Goal: Ask a question: Seek information or help from site administrators or community

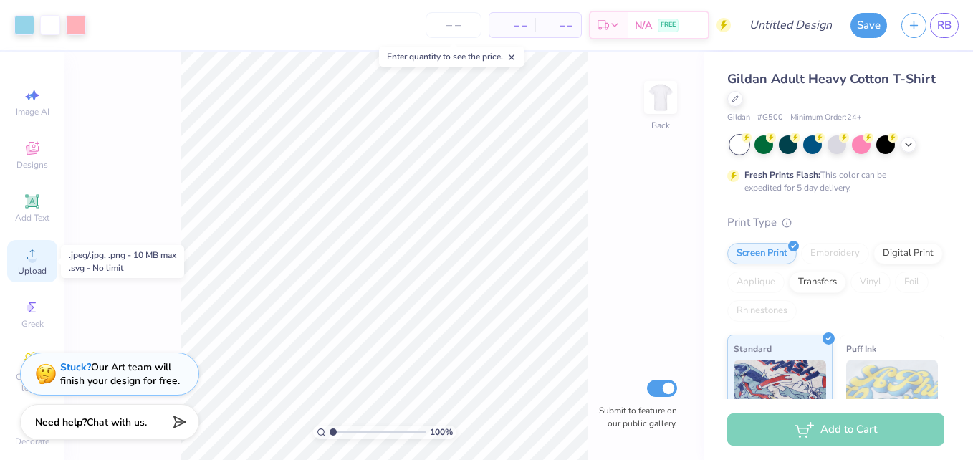
scroll to position [32, 0]
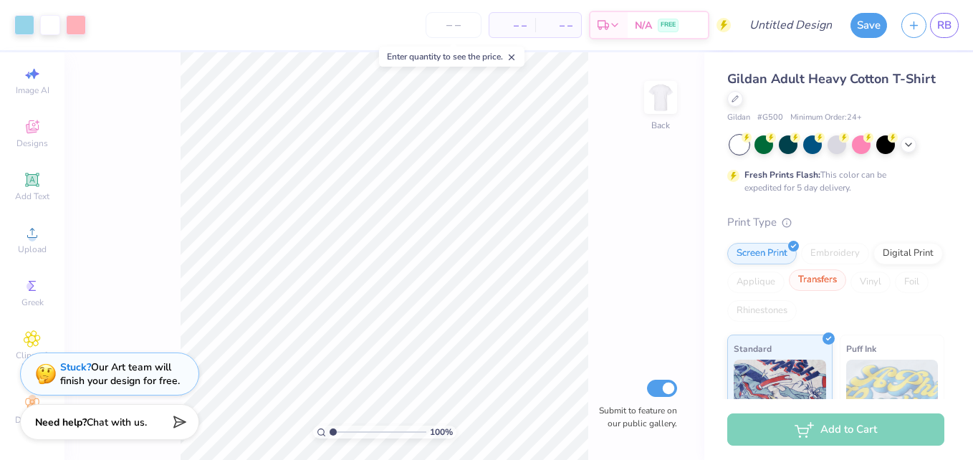
click at [846, 280] on div "Transfers" at bounding box center [817, 279] width 57 height 21
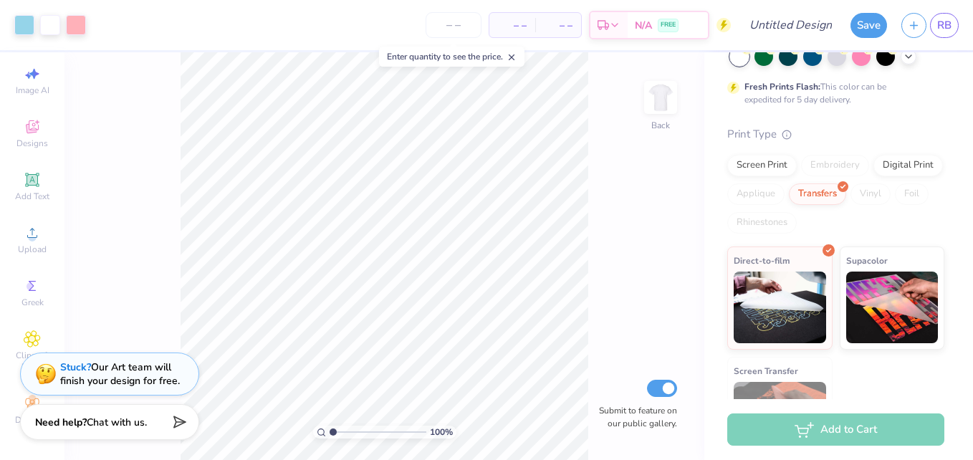
scroll to position [77, 0]
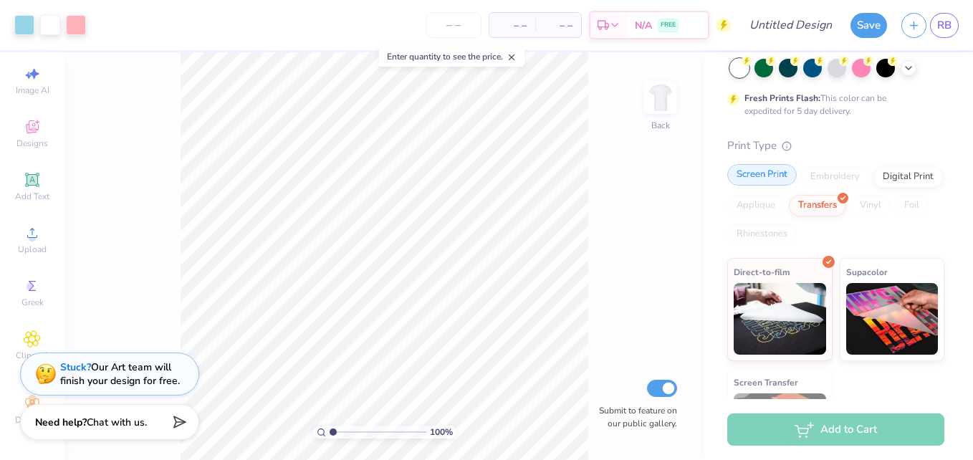
click at [765, 179] on div "Screen Print" at bounding box center [762, 174] width 70 height 21
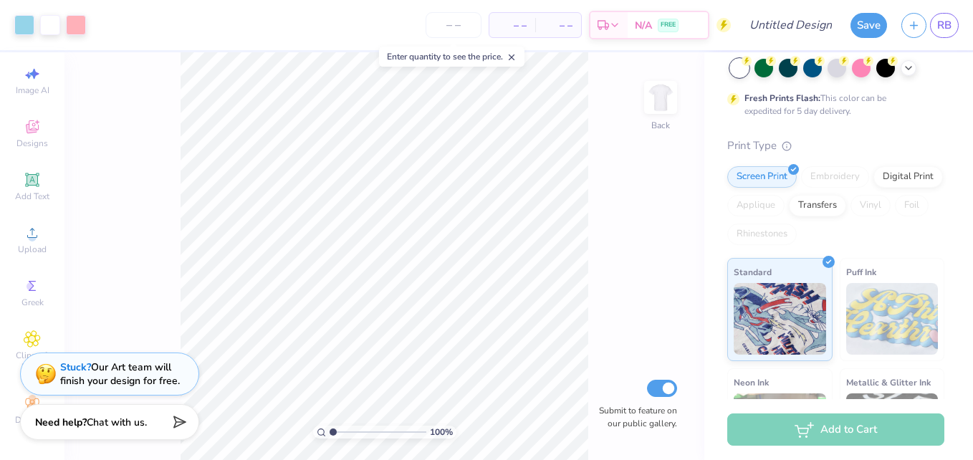
scroll to position [0, 0]
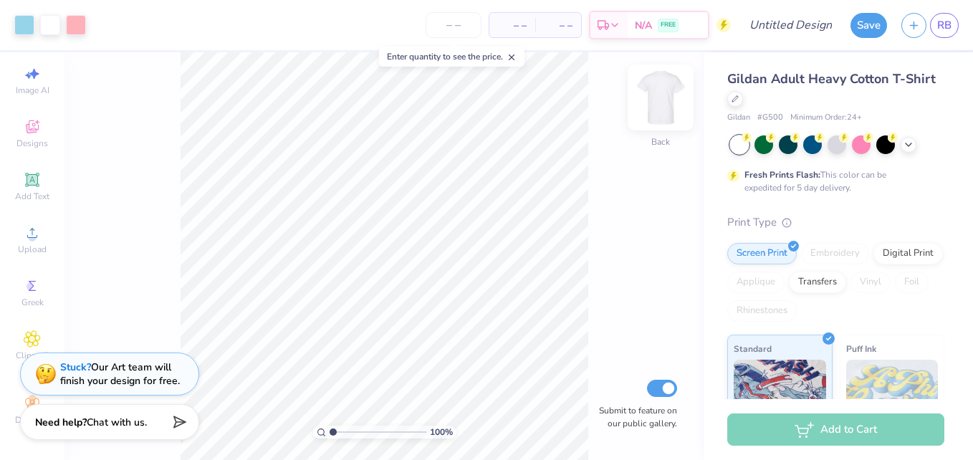
click at [665, 97] on img at bounding box center [660, 97] width 57 height 57
click at [668, 383] on input "Submit to feature on our public gallery." at bounding box center [662, 388] width 30 height 17
checkbox input "true"
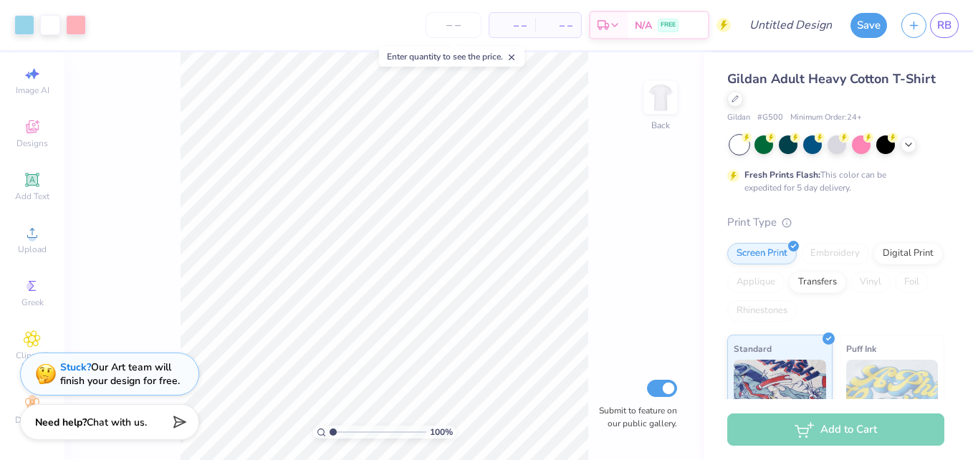
click at [710, 311] on div "Gildan Adult Heavy Cotton T-Shirt Gildan # G500 Minimum Order: 24 + Fresh Print…" at bounding box center [838, 355] width 269 height 606
click at [517, 56] on icon at bounding box center [512, 57] width 10 height 10
click at [118, 423] on span "Chat with us." at bounding box center [117, 420] width 60 height 14
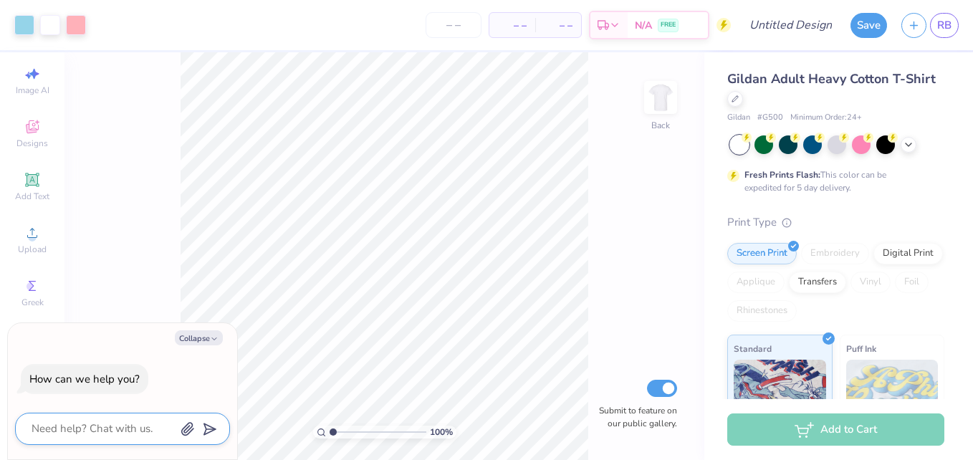
click at [117, 431] on textarea at bounding box center [102, 428] width 145 height 19
type textarea "t"
type textarea "x"
type textarea "ta"
type textarea "x"
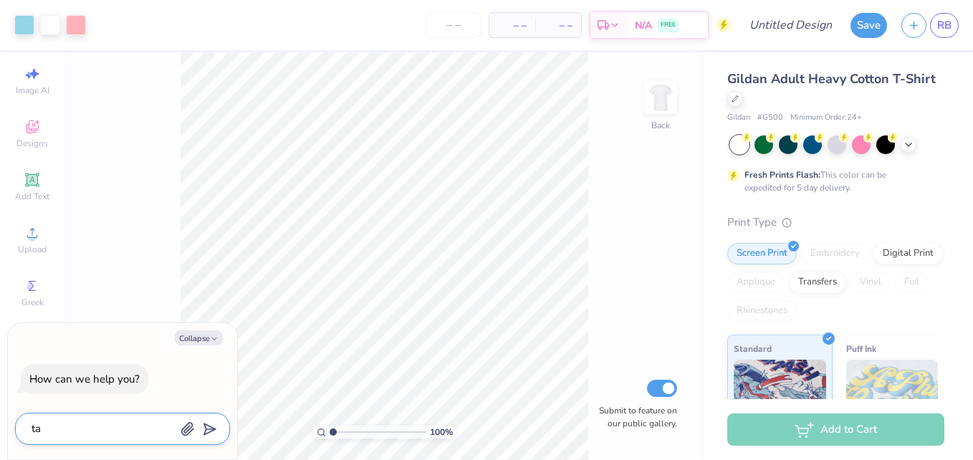
type textarea "tak"
type textarea "x"
type textarea "take"
type textarea "x"
type textarea "take"
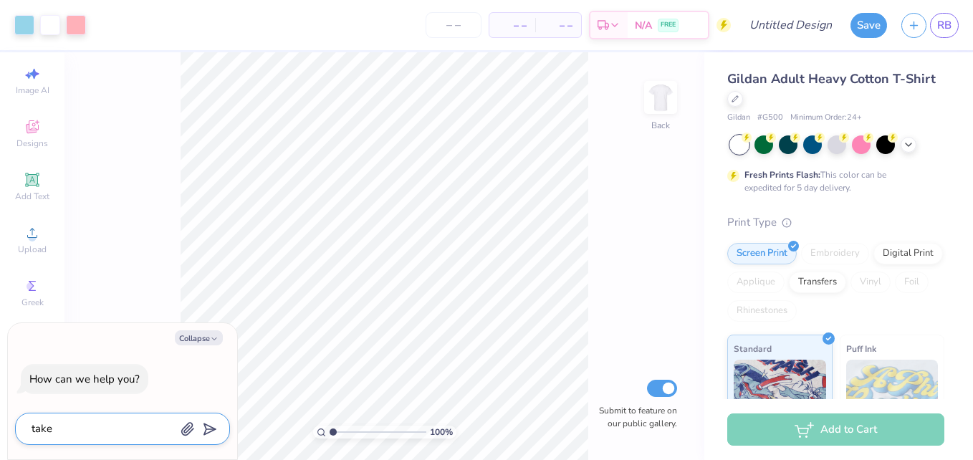
type textarea "x"
type textarea "take t"
type textarea "x"
type textarea "take th"
type textarea "x"
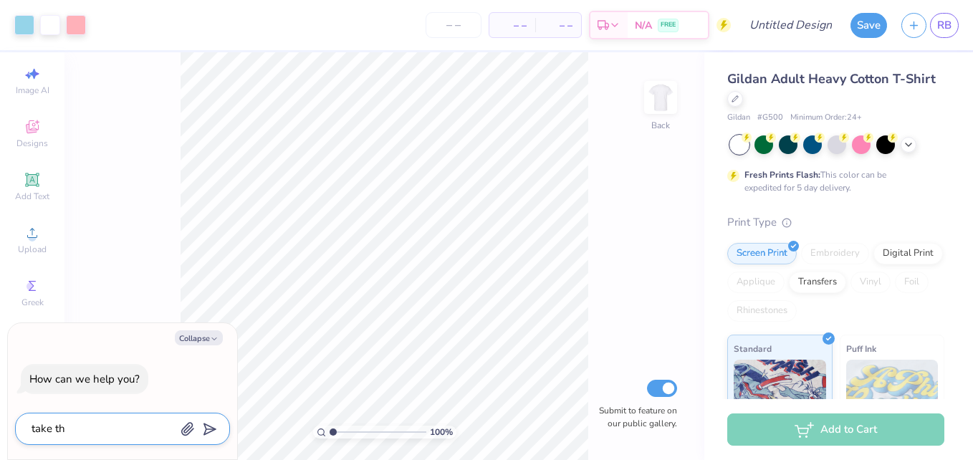
type textarea "take the"
type textarea "x"
type textarea "take the"
type textarea "x"
type textarea "take the f"
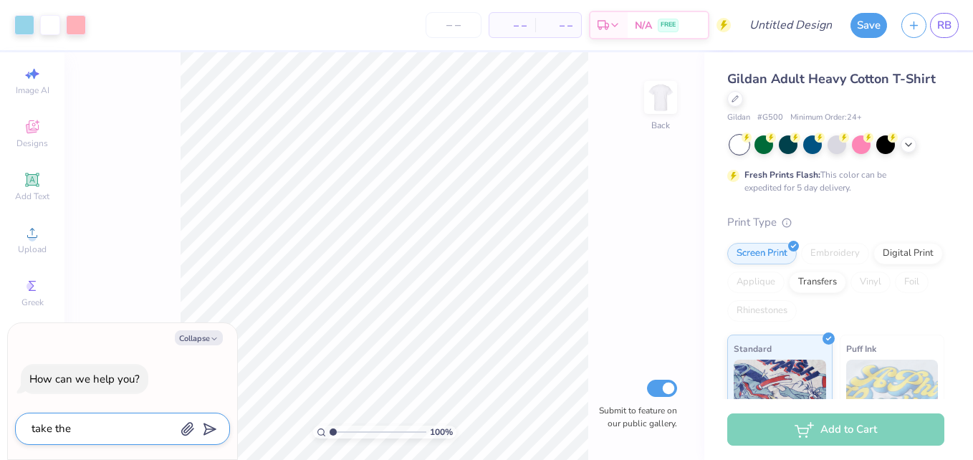
type textarea "x"
type textarea "take the fr"
type textarea "x"
type textarea "take the fro"
type textarea "x"
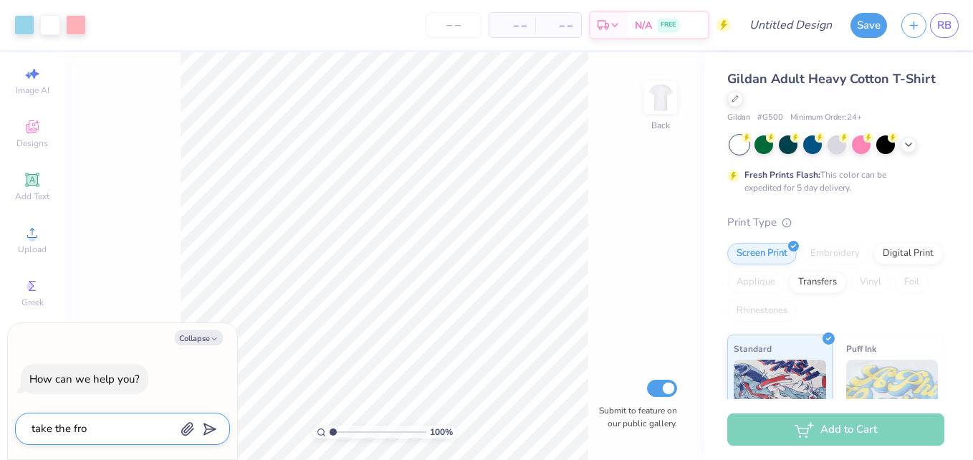
type textarea "take the fron"
type textarea "x"
type textarea "take the front"
type textarea "x"
type textarea "take the front"
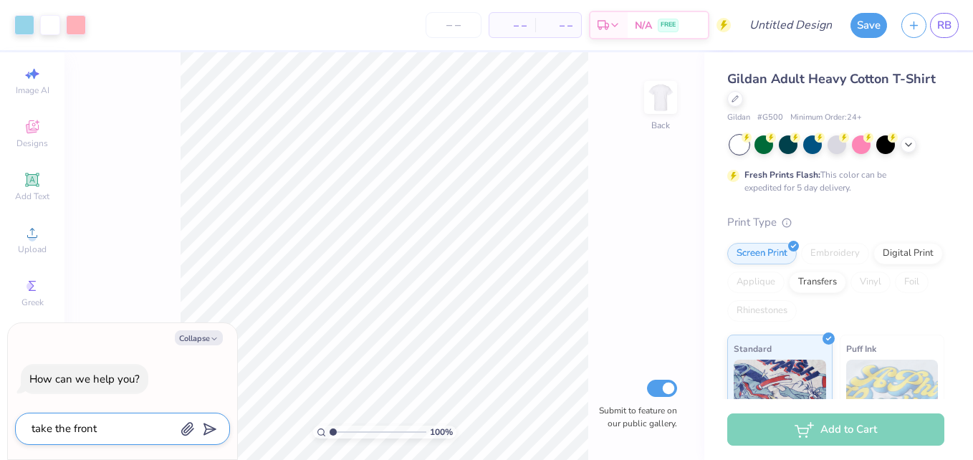
type textarea "x"
type textarea "take the front p"
type textarea "x"
type textarea "take the front pr"
type textarea "x"
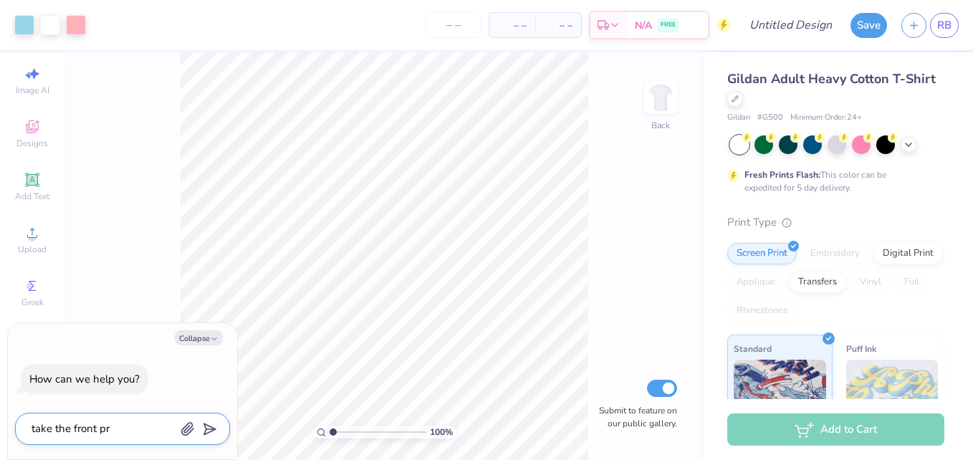
type textarea "take the front pri"
type textarea "x"
type textarea "take the front prin"
type textarea "x"
type textarea "take the front print"
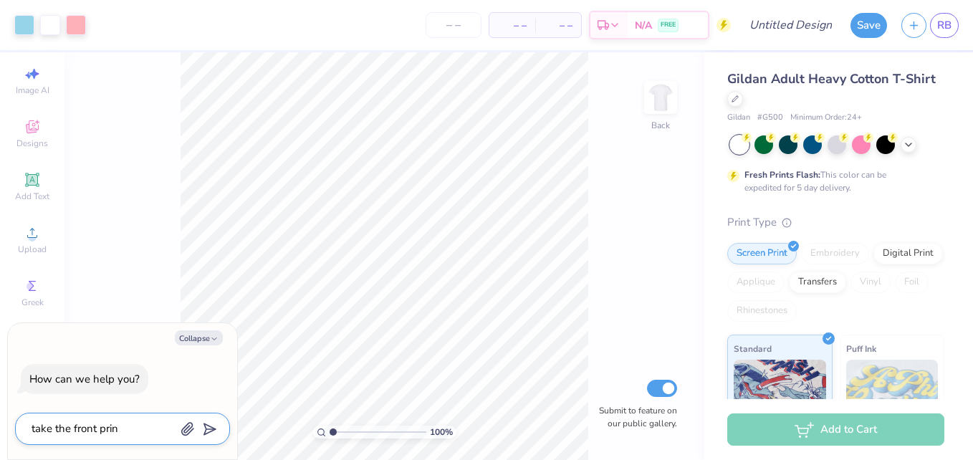
type textarea "x"
type textarea "take the front print"
type textarea "x"
type textarea "take the front print a"
type textarea "x"
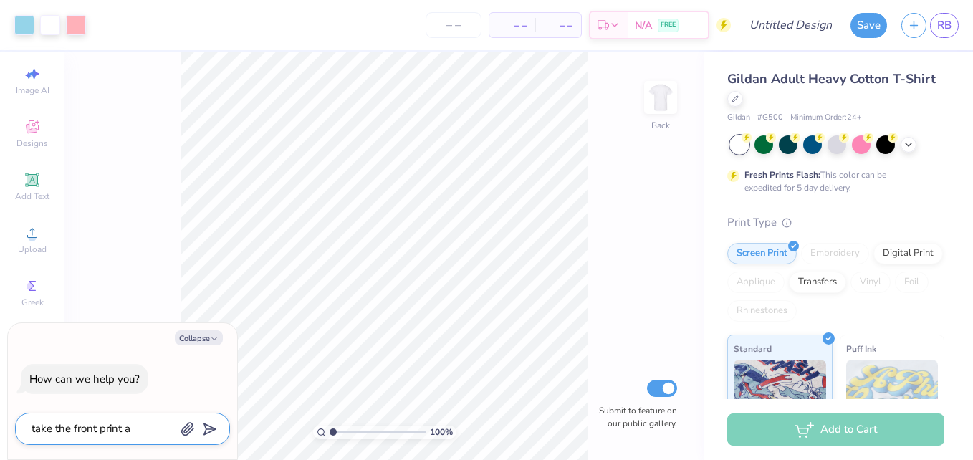
type textarea "take the front print an"
type textarea "x"
type textarea "take the front print and"
type textarea "x"
type textarea "take the front print and"
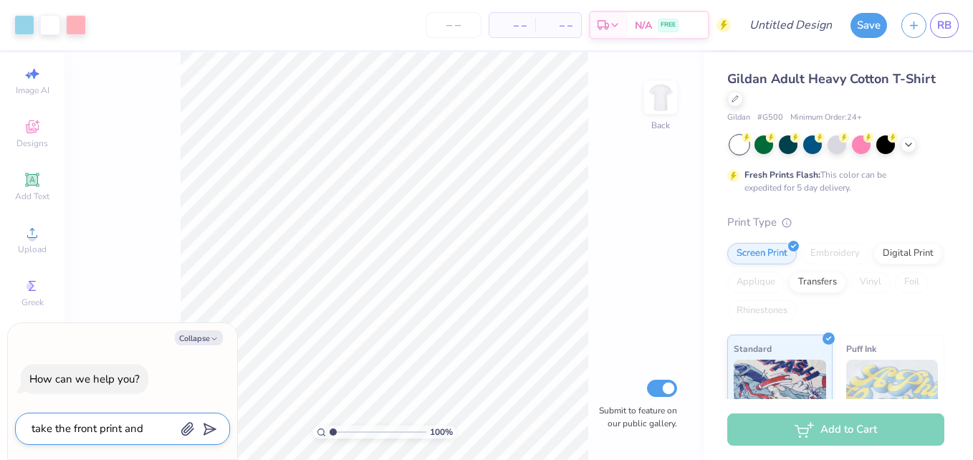
type textarea "x"
type textarea "take the front print and p"
type textarea "x"
type textarea "take the front print and pu"
type textarea "x"
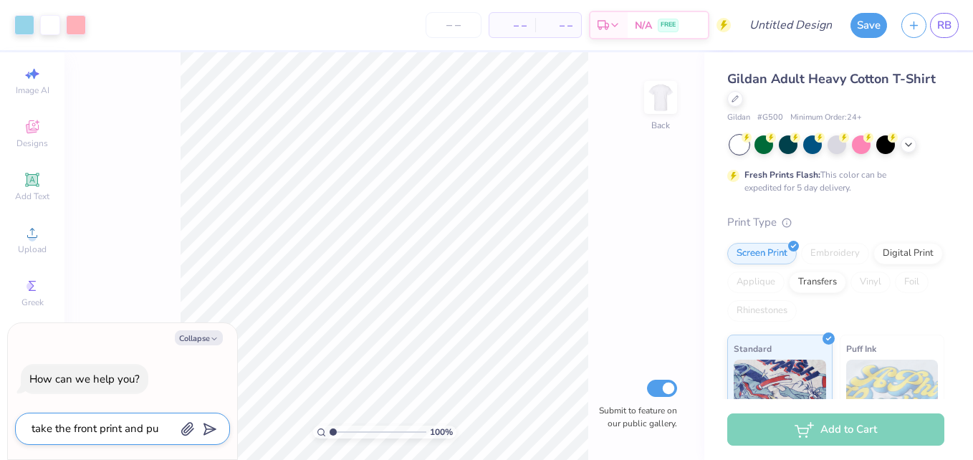
type textarea "take the front print and put"
type textarea "x"
type textarea "take the front print and put"
type textarea "x"
type textarea "take the front print and put i"
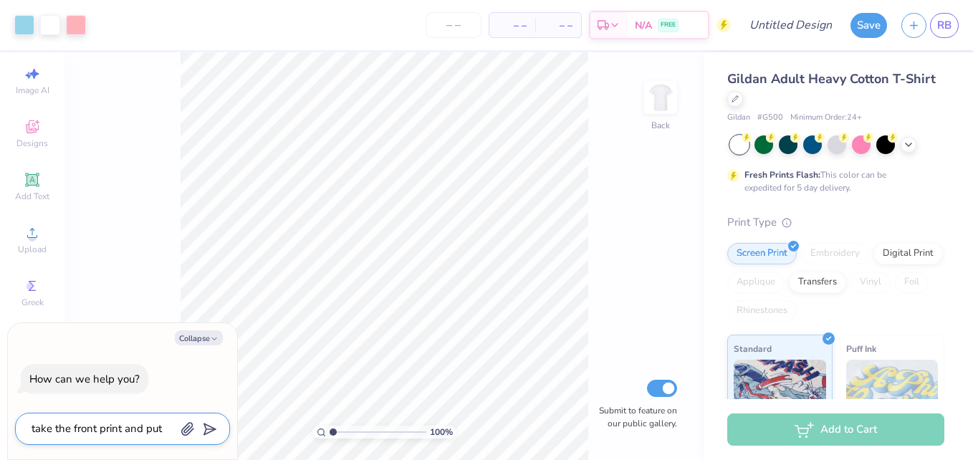
type textarea "x"
type textarea "take the front print and put it"
type textarea "x"
type textarea "take the front print and put it"
type textarea "x"
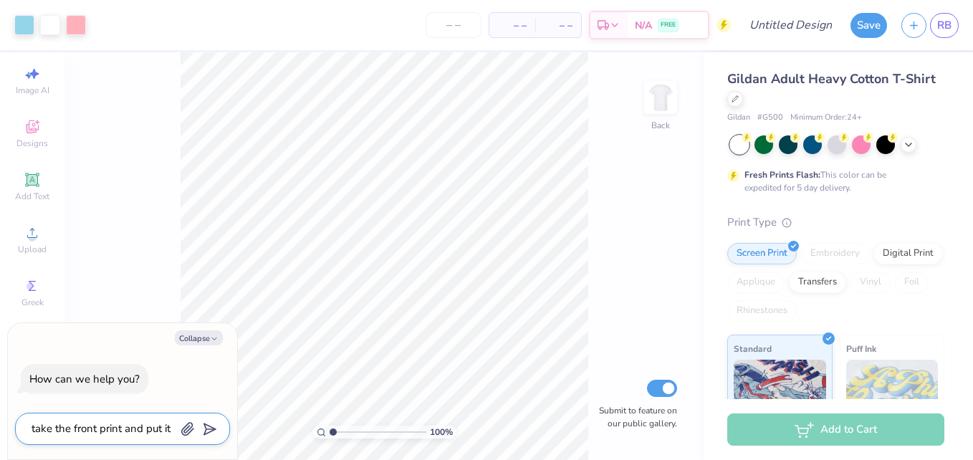
type textarea "take the front print and put it o"
type textarea "x"
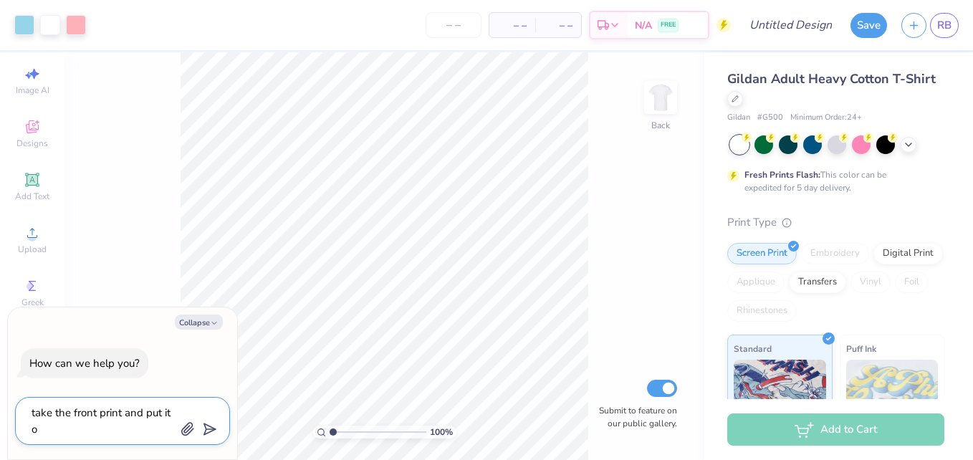
type textarea "take the front print and put it on"
type textarea "x"
type textarea "take the front print and put it on"
type textarea "x"
type textarea "take the front print and put it on t"
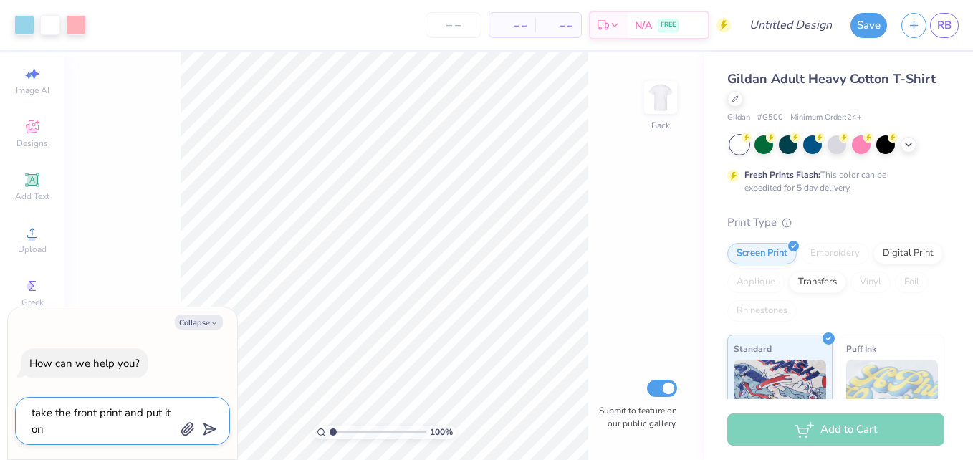
type textarea "x"
type textarea "take the front print and put it on th"
type textarea "x"
type textarea "take the front print and put it on the"
type textarea "x"
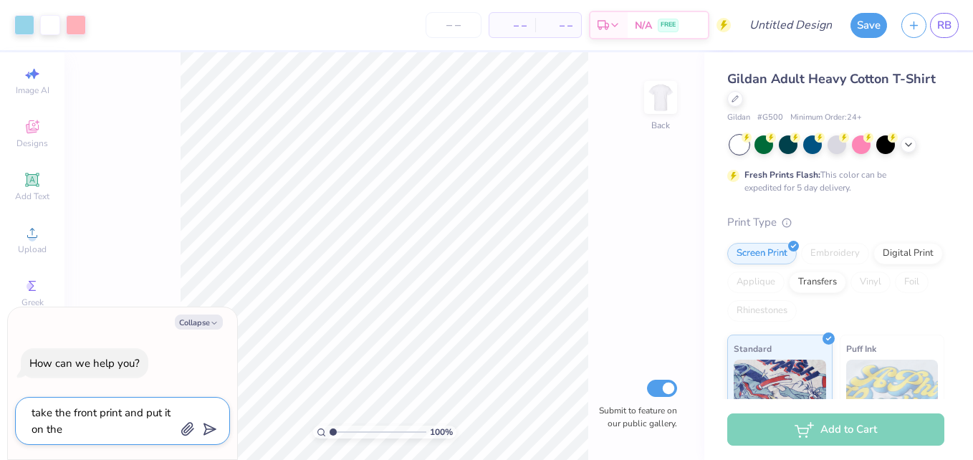
type textarea "take the front print and put it on the"
type textarea "x"
type textarea "take the front print and put it on the b"
type textarea "x"
type textarea "take the front print and put it on the ba"
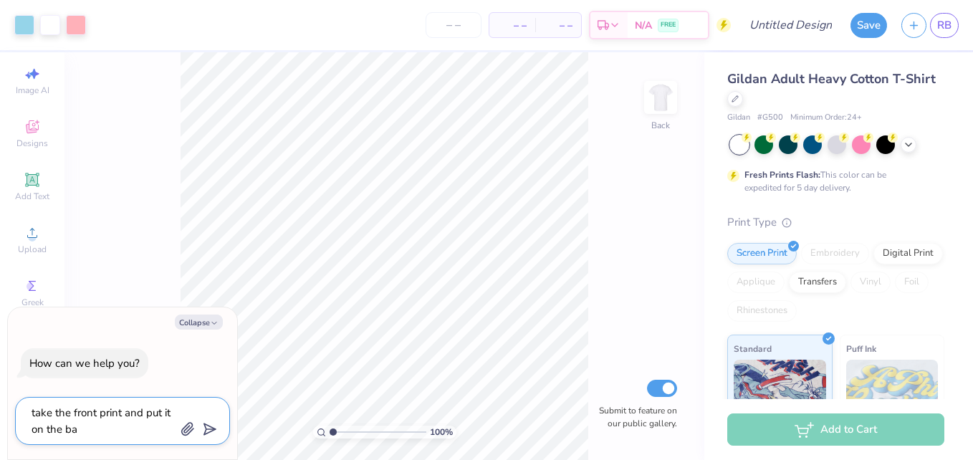
type textarea "x"
type textarea "take the front print and put it on the bac"
type textarea "x"
type textarea "take the front print and put it on the back"
type textarea "x"
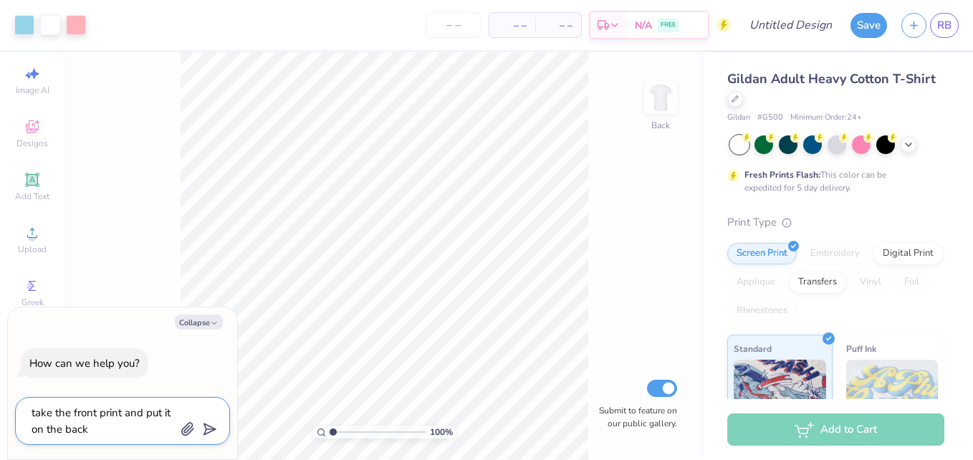
type textarea "take the front print and put it on the back"
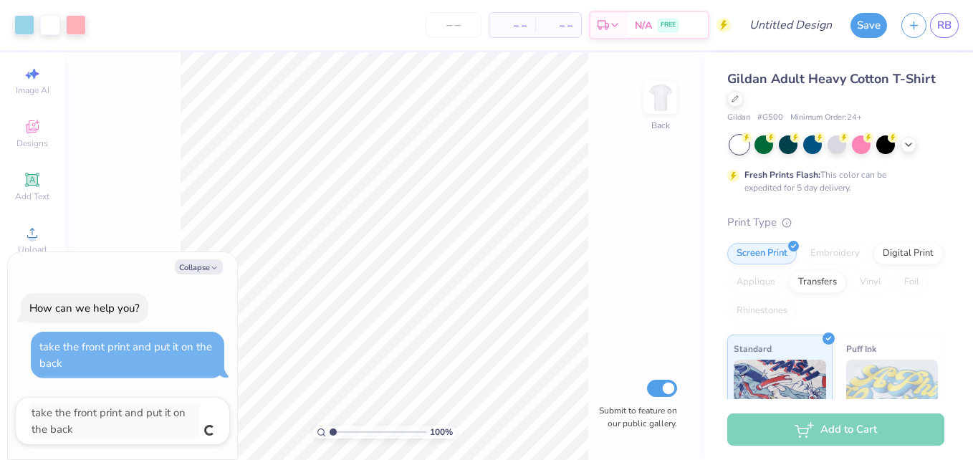
type textarea "x"
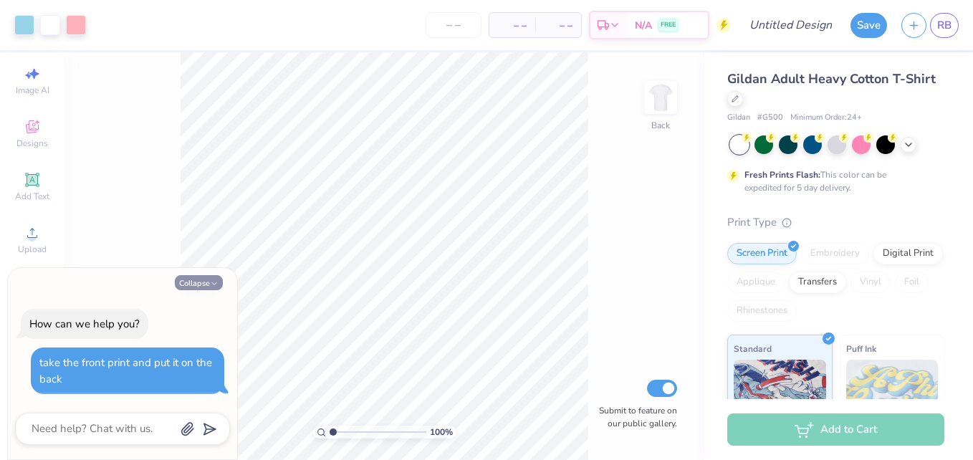
click at [194, 280] on button "Collapse" at bounding box center [199, 282] width 48 height 15
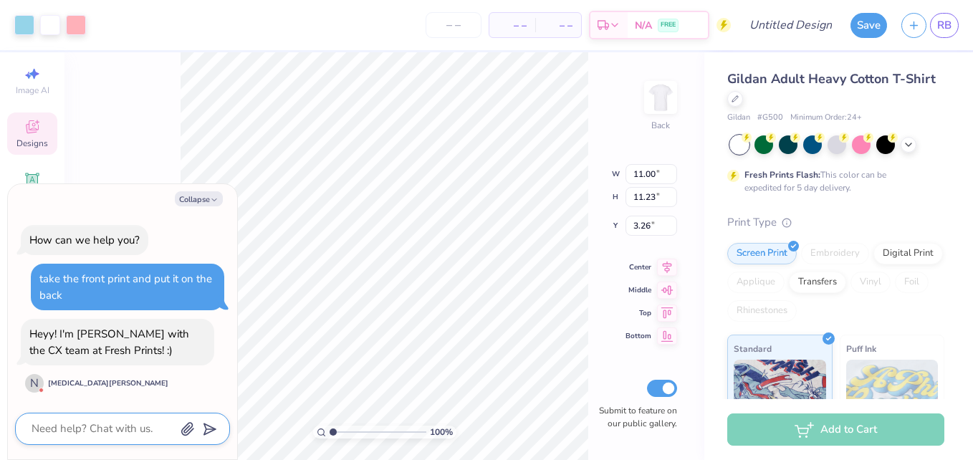
click at [103, 423] on textarea at bounding box center [102, 428] width 145 height 19
type textarea "x"
type textarea "C"
type textarea "x"
type textarea "Ca"
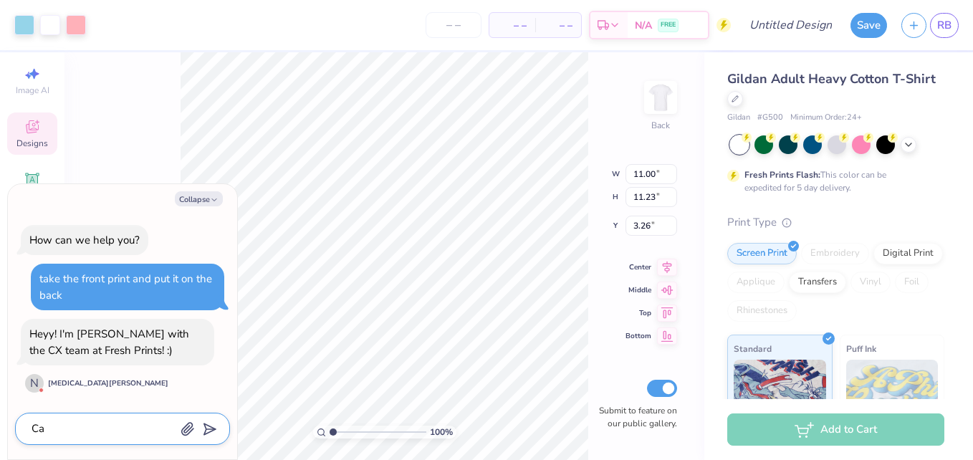
type textarea "x"
type textarea "Can"
type textarea "x"
type textarea "Can"
type textarea "x"
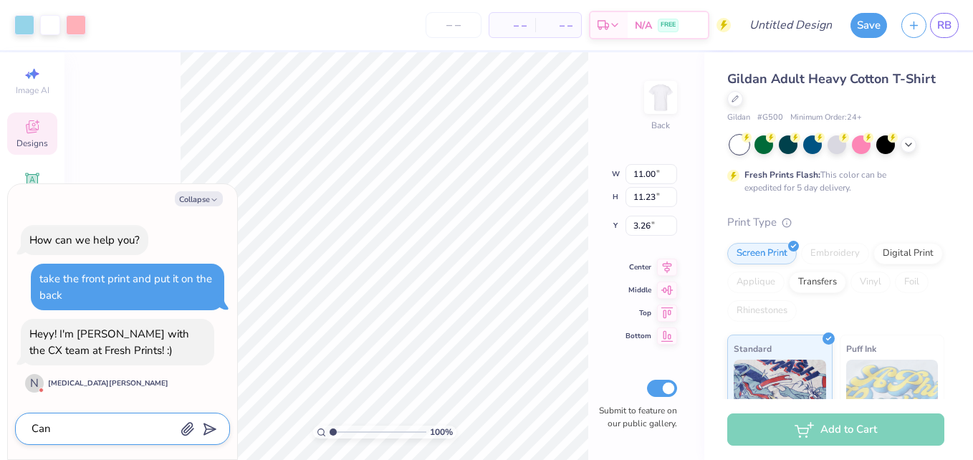
type textarea "Can y"
type textarea "x"
type textarea "Can yo"
type textarea "x"
type textarea "Can you"
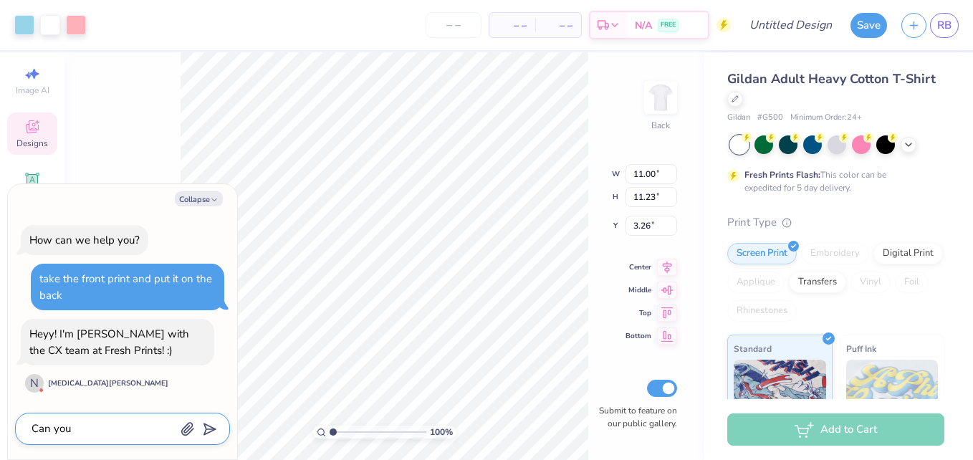
type textarea "x"
type textarea "Can you"
type textarea "x"
type textarea "Can you s"
type textarea "x"
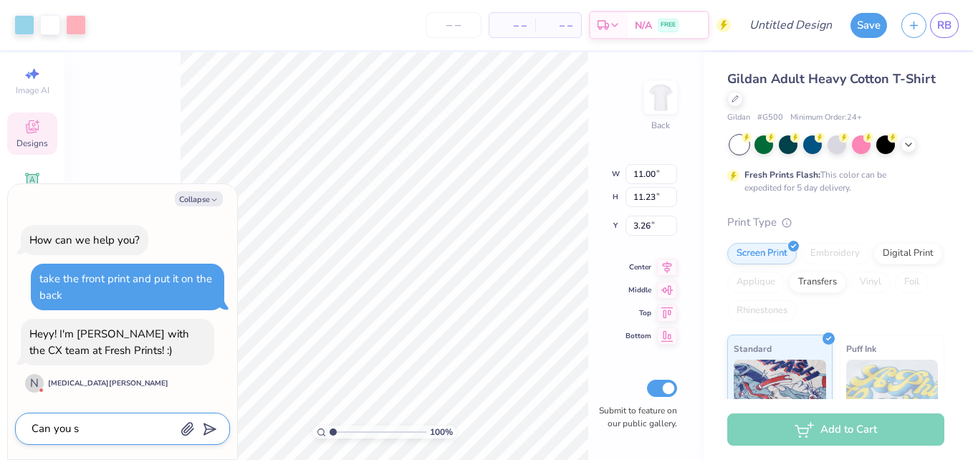
type textarea "Can you sw"
type textarea "x"
type textarea "Can you swi"
type textarea "x"
type textarea "Can you swit"
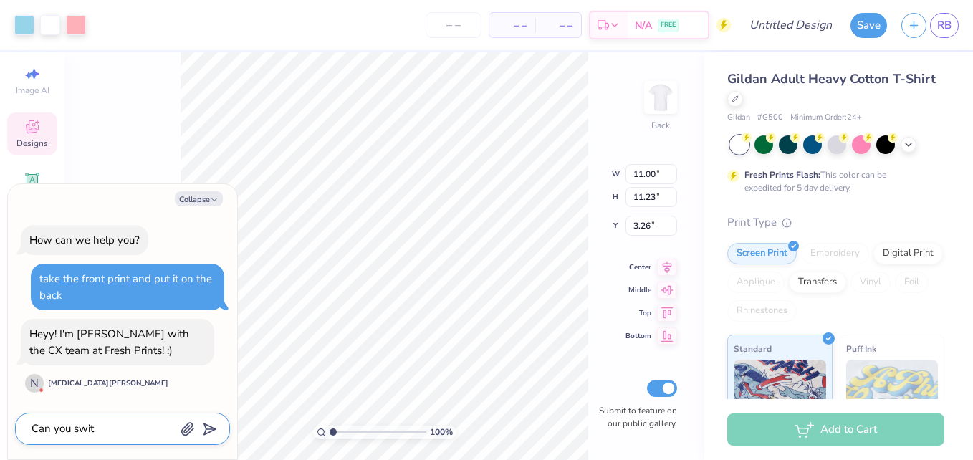
type textarea "x"
type textarea "Can you swith"
type textarea "x"
type textarea "Can you swith"
type textarea "x"
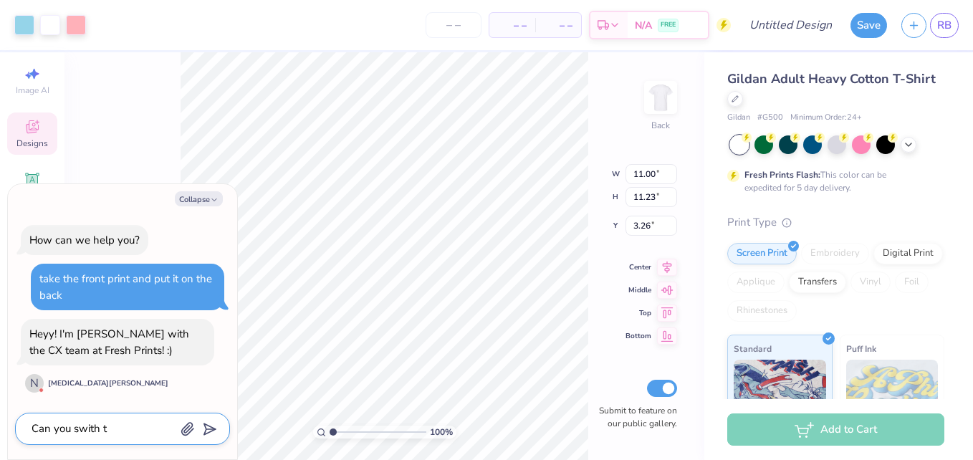
type textarea "Can you swith th"
type textarea "x"
type textarea "Can you swith the"
type textarea "x"
type textarea "Can you swith the"
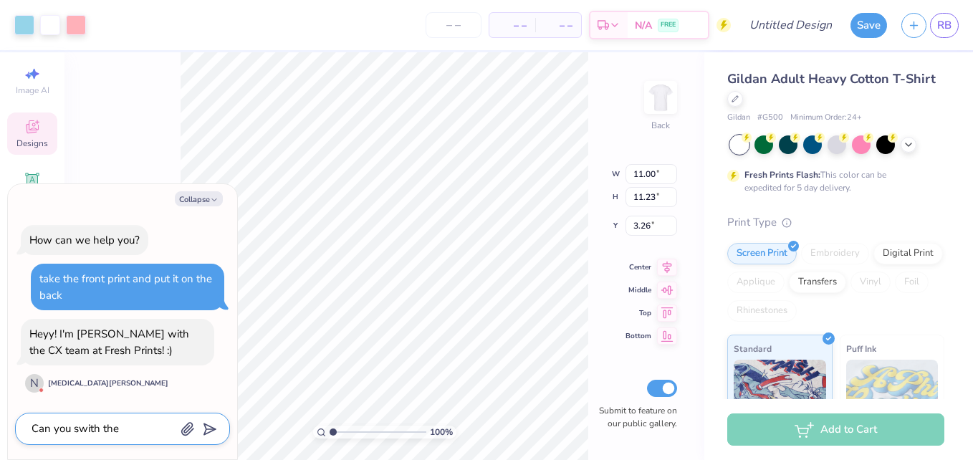
type textarea "x"
type textarea "Can you swith the"
type textarea "x"
type textarea "Can you swith th"
type textarea "x"
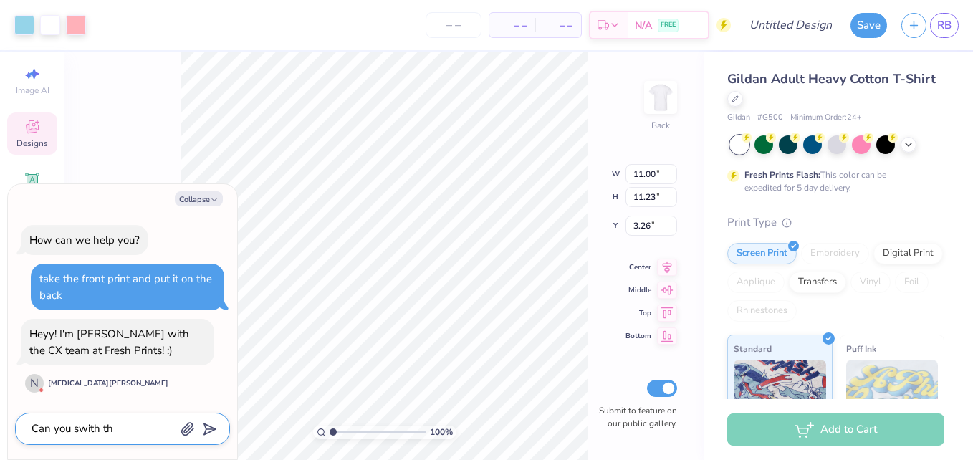
type textarea "Can you swith t"
type textarea "x"
type textarea "Can you swith"
type textarea "x"
type textarea "Can you swith"
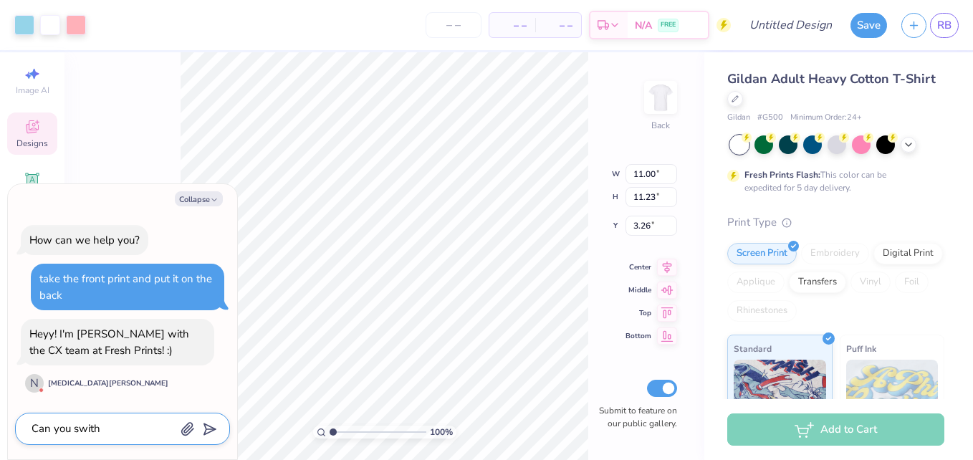
type textarea "x"
type textarea "Can you swit"
type textarea "x"
type textarea "Can you switc"
type textarea "x"
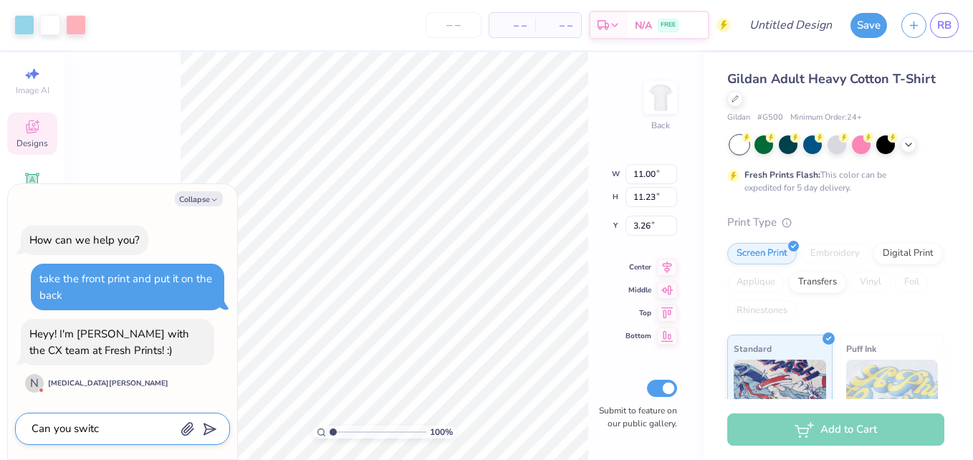
type textarea "Can you switch"
type textarea "x"
type textarea "Can you switch"
type textarea "x"
type textarea "Can you switch t"
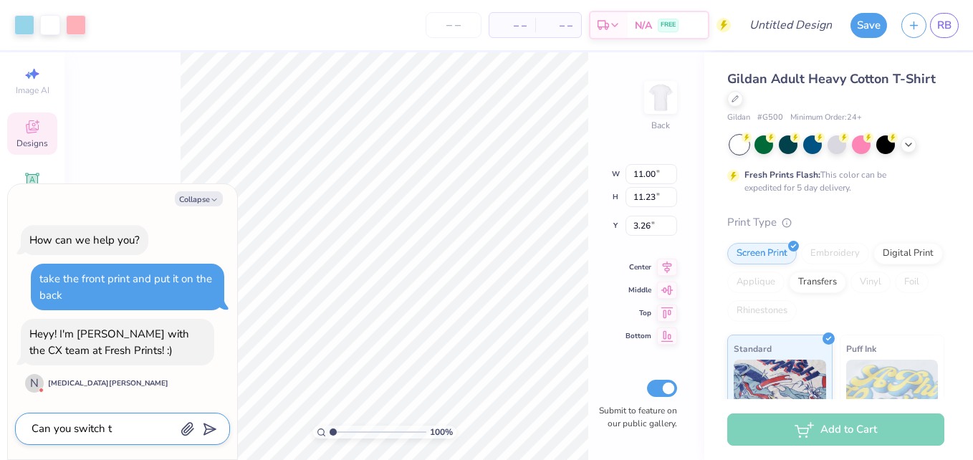
type textarea "x"
type textarea "Can you switch th"
type textarea "x"
type textarea "Can you switch the"
type textarea "x"
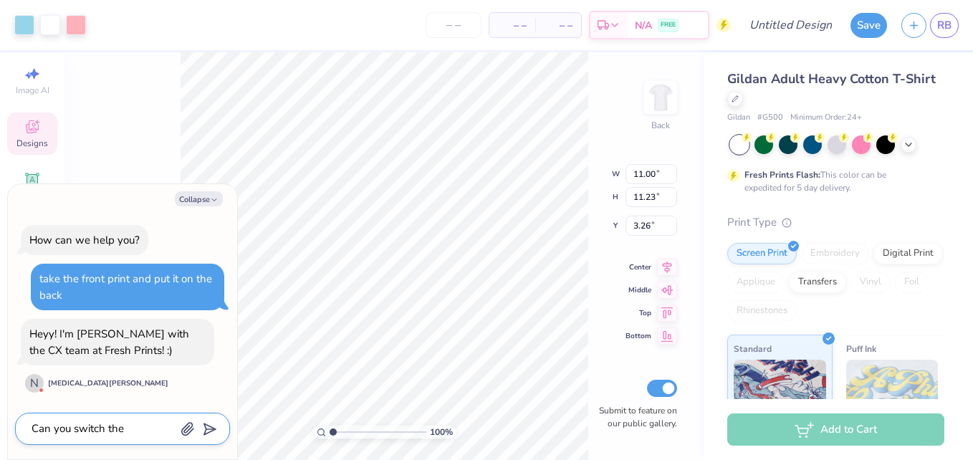
type textarea "Can you switch the"
type textarea "x"
type textarea "Can you switch the D"
type textarea "x"
type textarea "Can you switch the De"
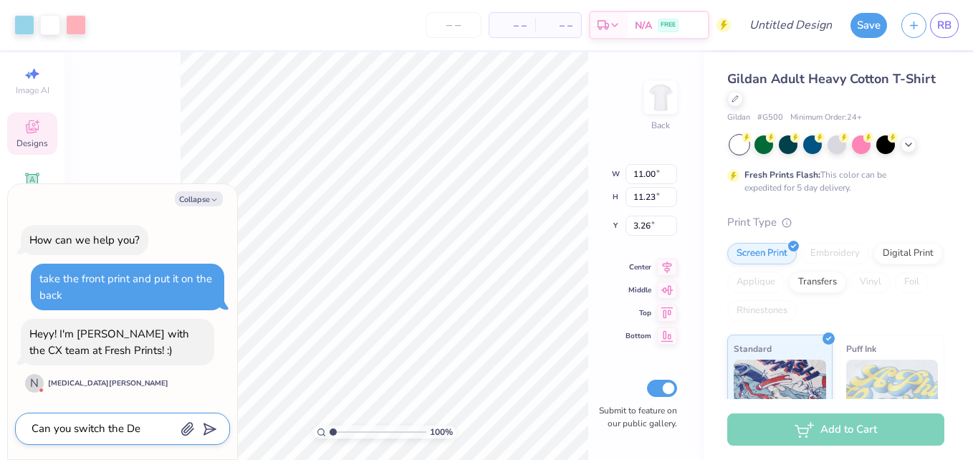
type textarea "x"
type textarea "Can you switch the Dee"
type textarea "x"
type textarea "Can you switch the Deep"
type textarea "x"
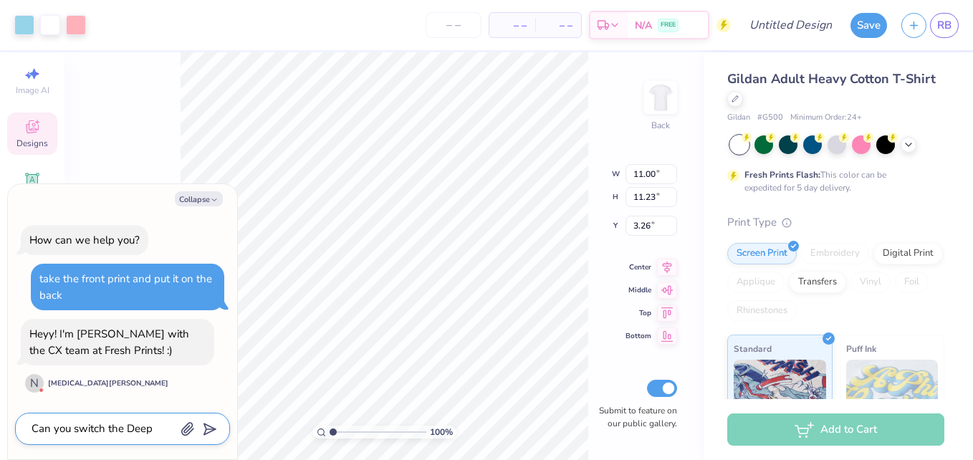
type textarea "Can you switch the Deeph"
type textarea "x"
type textarea "Can you switch the Deeph"
type textarea "x"
type textarea "Can you switch the Deeph t"
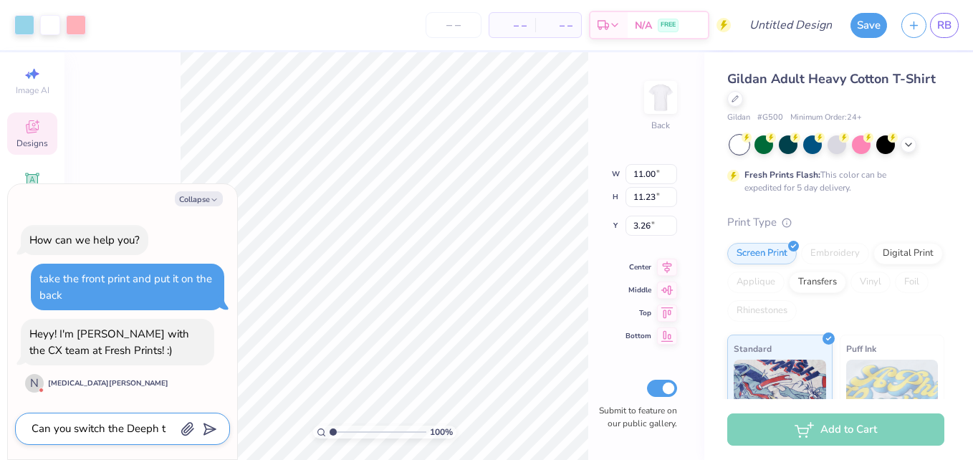
type textarea "x"
type textarea "Can you switch the Deeph to"
type textarea "x"
type textarea "Can you switch the Deeph to"
type textarea "x"
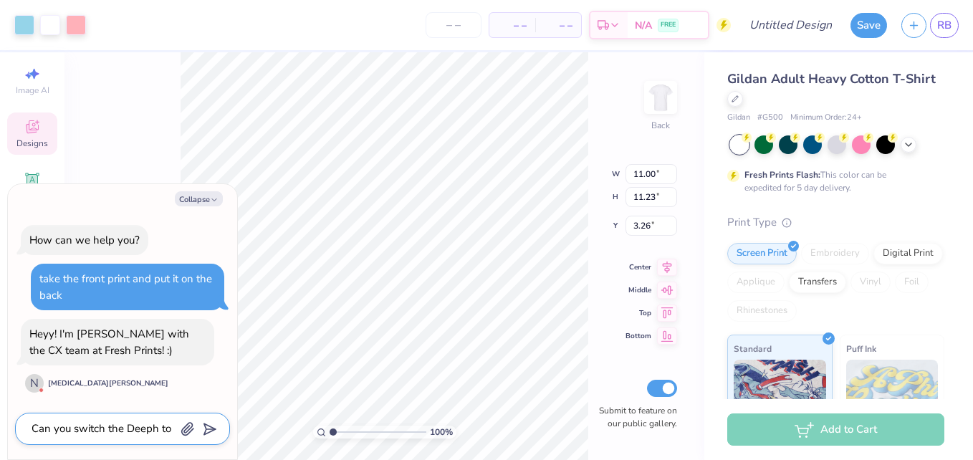
type textarea "Can you switch the Deeph to s"
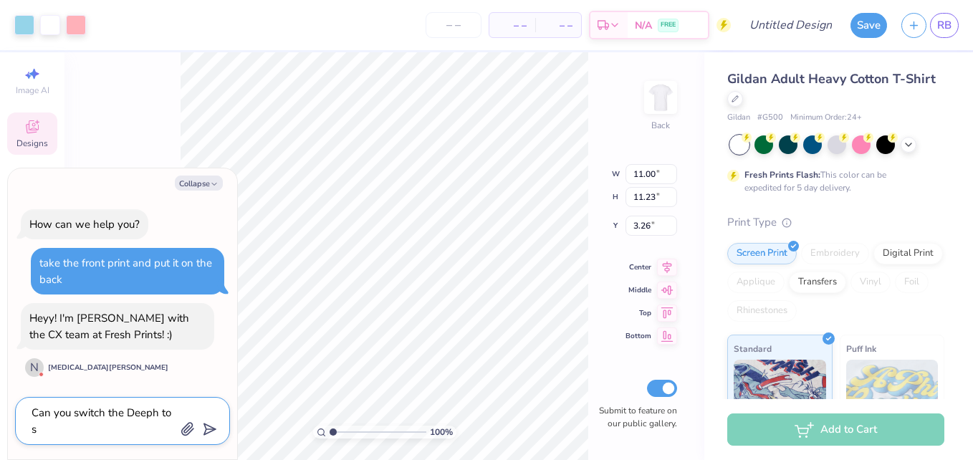
type textarea "x"
type textarea "Can you switch the Deeph to say"
type textarea "x"
type textarea "Can you switch the Deeph to say"
type textarea "x"
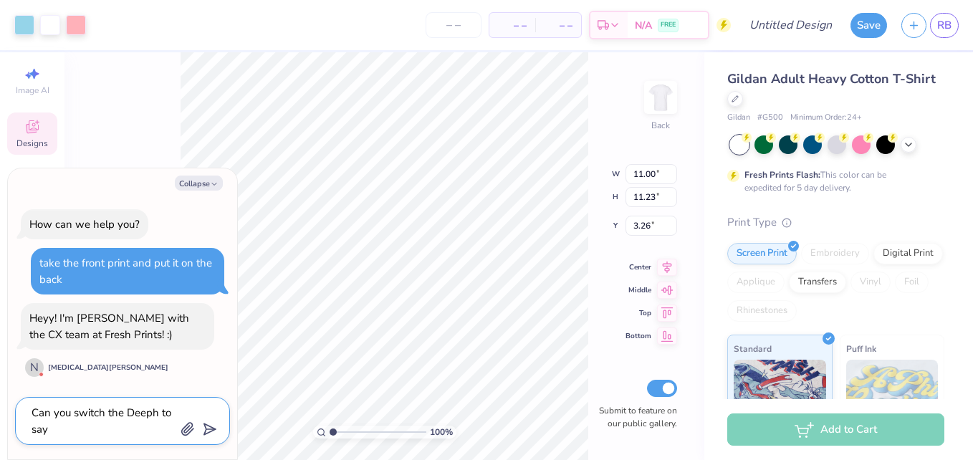
type textarea "Can you switch the Deeph to say P"
type textarea "x"
type textarea "Can you switch the Deeph to say Ph"
type textarea "x"
type textarea "Can you switch the Deeph to say Phi"
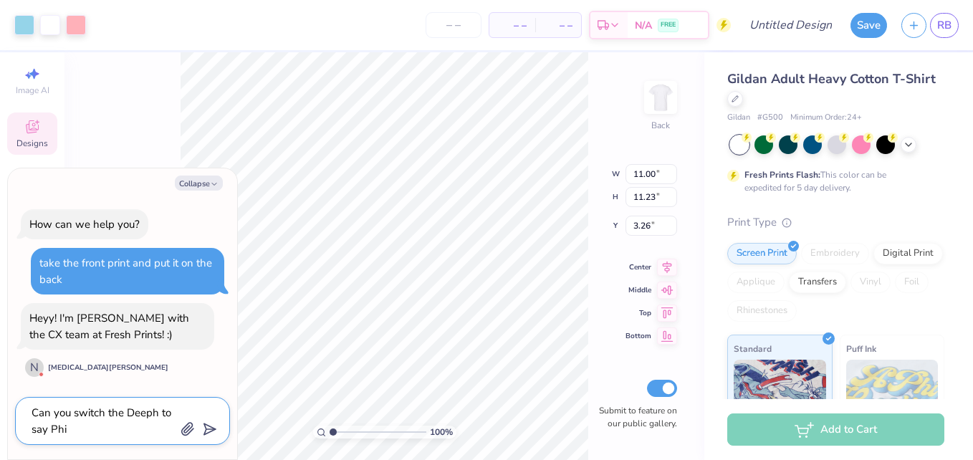
type textarea "x"
type textarea "Can you switch the Deeph to say Phi"
type textarea "x"
type textarea "Can you switch the Deeph to say Phi G"
type textarea "x"
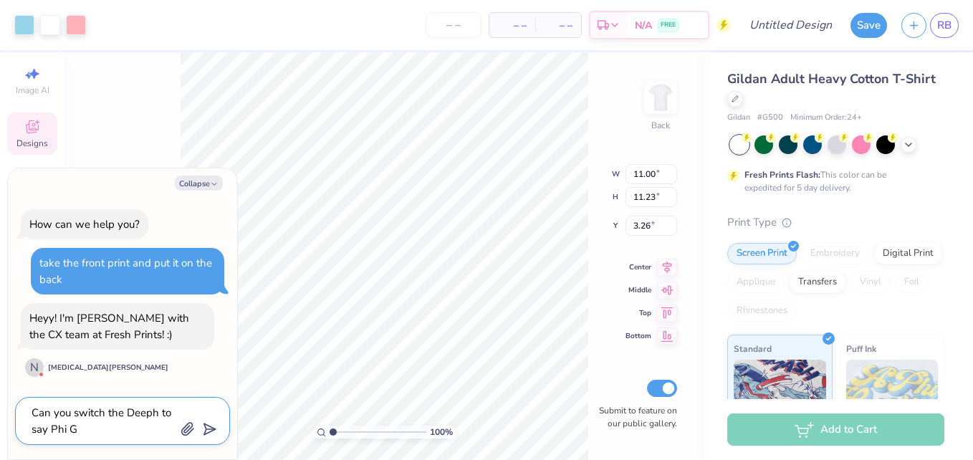
type textarea "Can you switch the Deeph to say Phi Ga"
type textarea "x"
type textarea "Can you switch the Deeph to say Phi Gam"
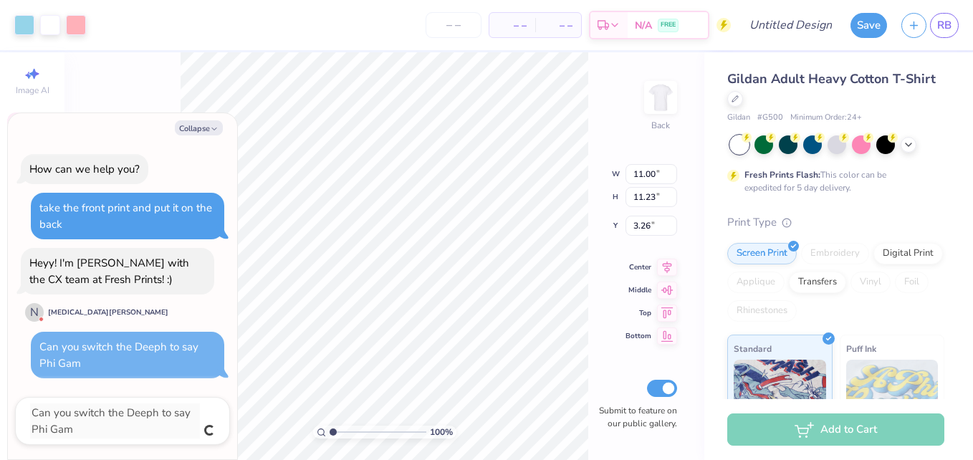
type textarea "x"
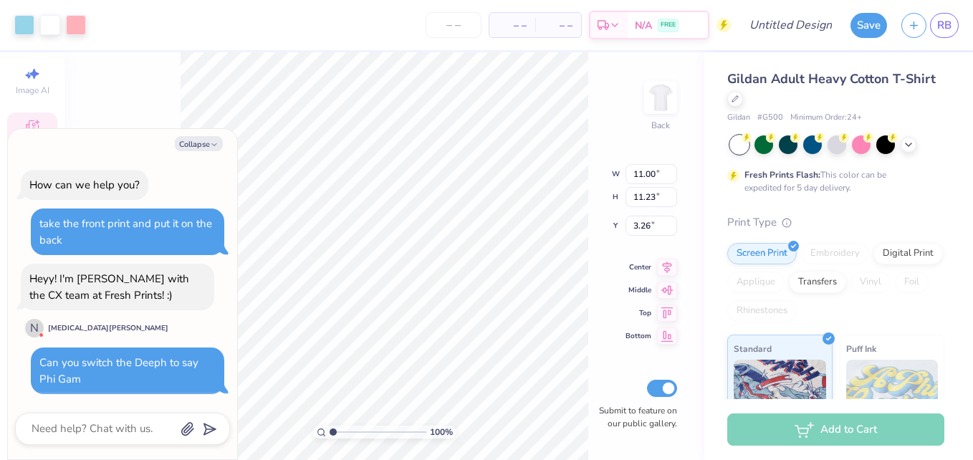
drag, startPoint x: 139, startPoint y: 332, endPoint x: 120, endPoint y: 327, distance: 19.3
click at [120, 327] on div "Heyy! I'm [PERSON_NAME] with the CX team at Fresh Prints! :) N [MEDICAL_DATA] D" at bounding box center [117, 301] width 193 height 75
click at [212, 145] on icon "button" at bounding box center [214, 144] width 9 height 9
type textarea "x"
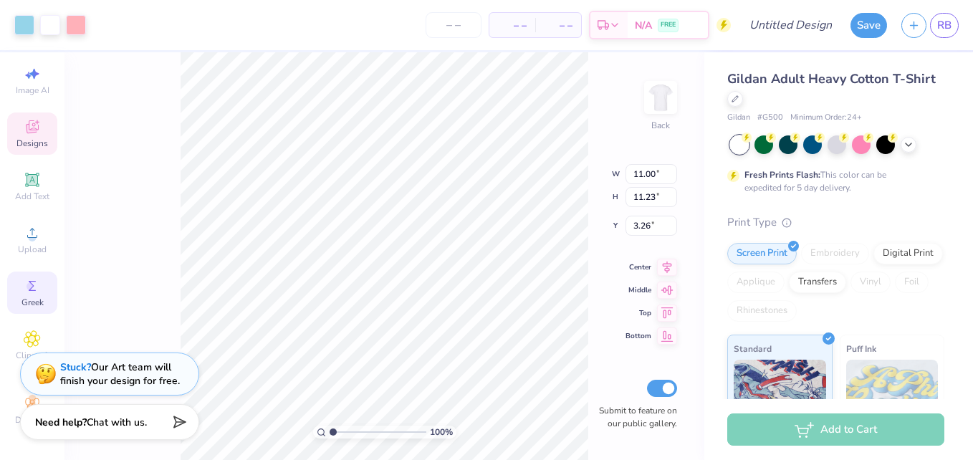
click at [14, 284] on div "Greek" at bounding box center [32, 293] width 50 height 42
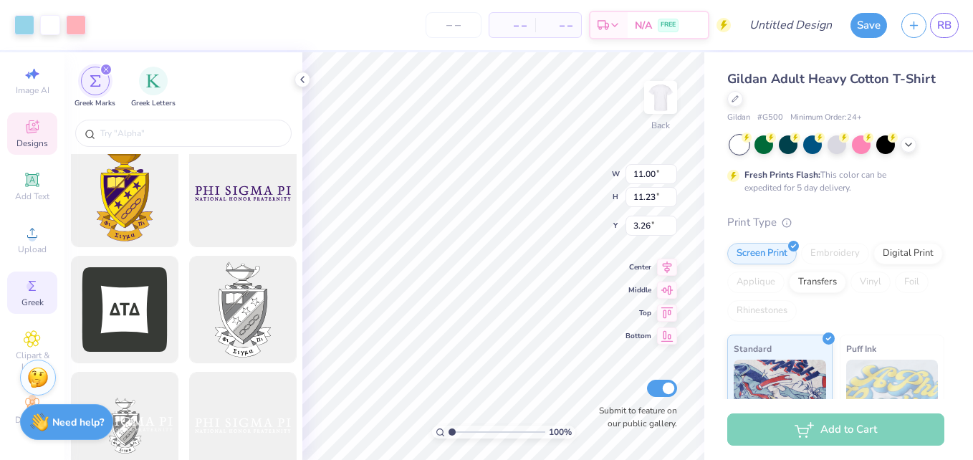
scroll to position [479, 0]
click at [302, 81] on polyline at bounding box center [302, 80] width 3 height 6
